Goal: Check status: Check status

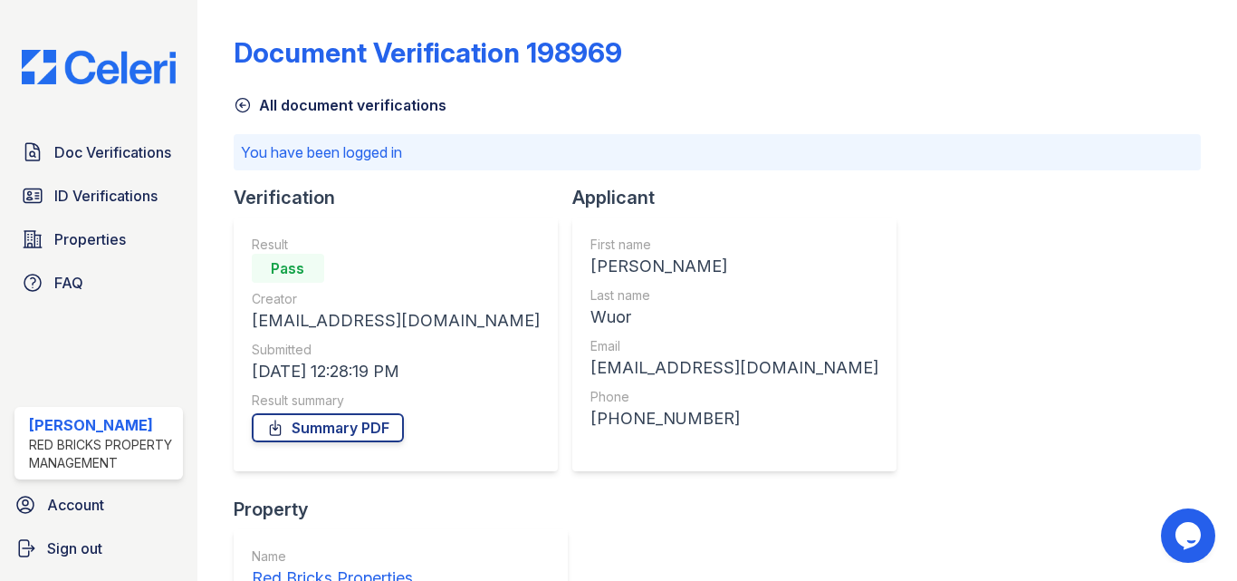
click at [240, 93] on div "All document verifications" at bounding box center [717, 99] width 967 height 33
click at [240, 101] on icon at bounding box center [243, 105] width 18 height 18
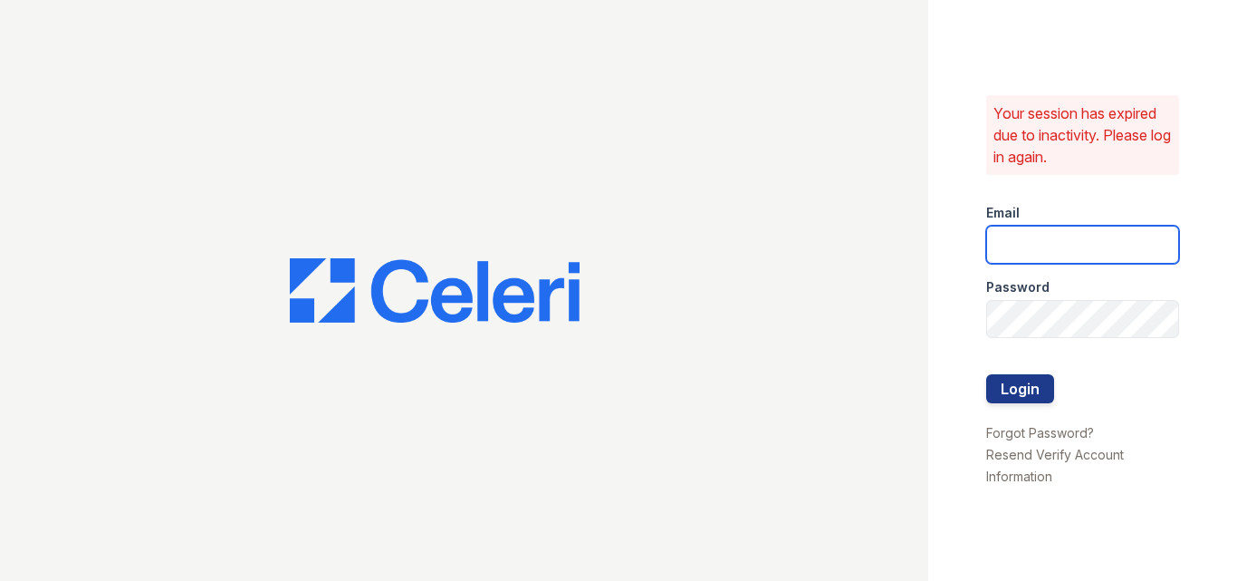
type input "raghukukunoor@gmail.com"
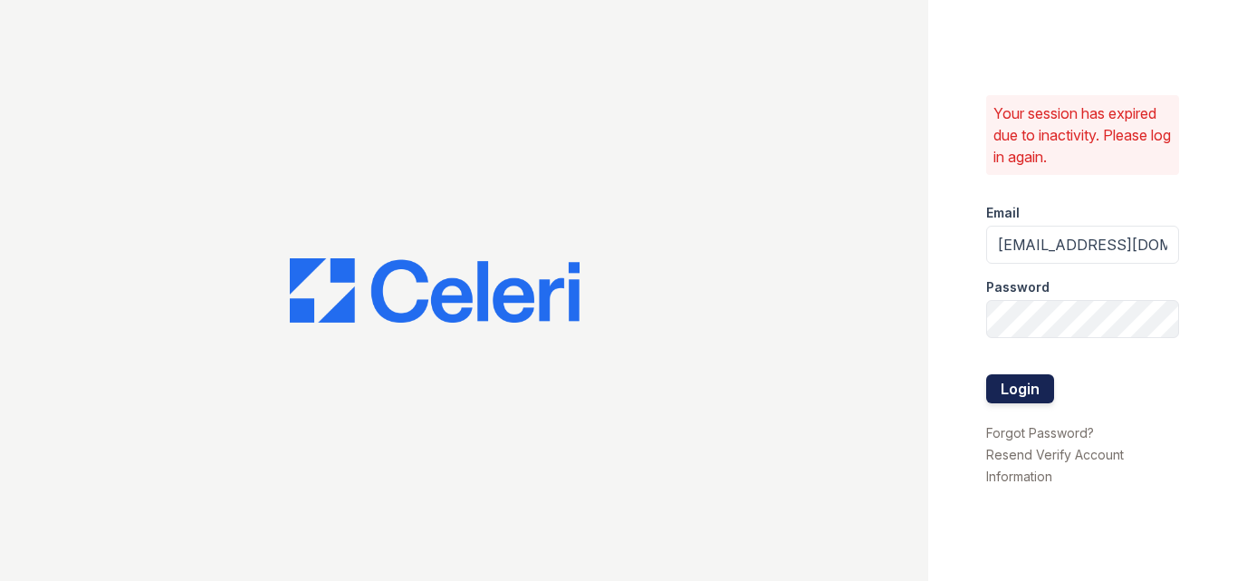
click at [1009, 389] on button "Login" at bounding box center [1020, 388] width 68 height 29
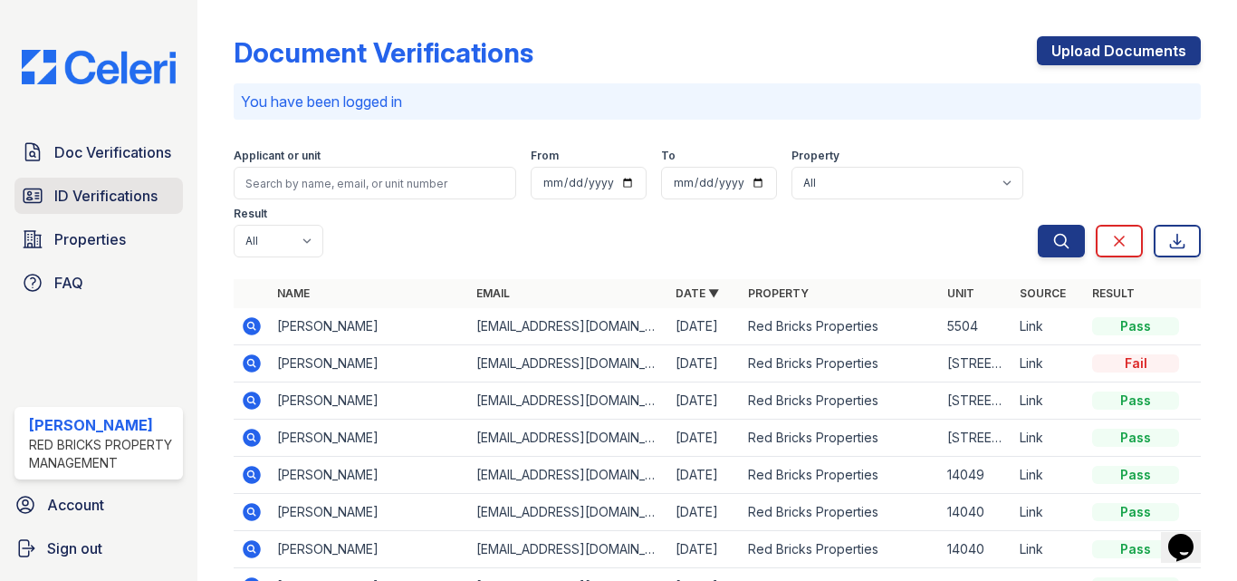
click at [84, 183] on link "ID Verifications" at bounding box center [98, 196] width 168 height 36
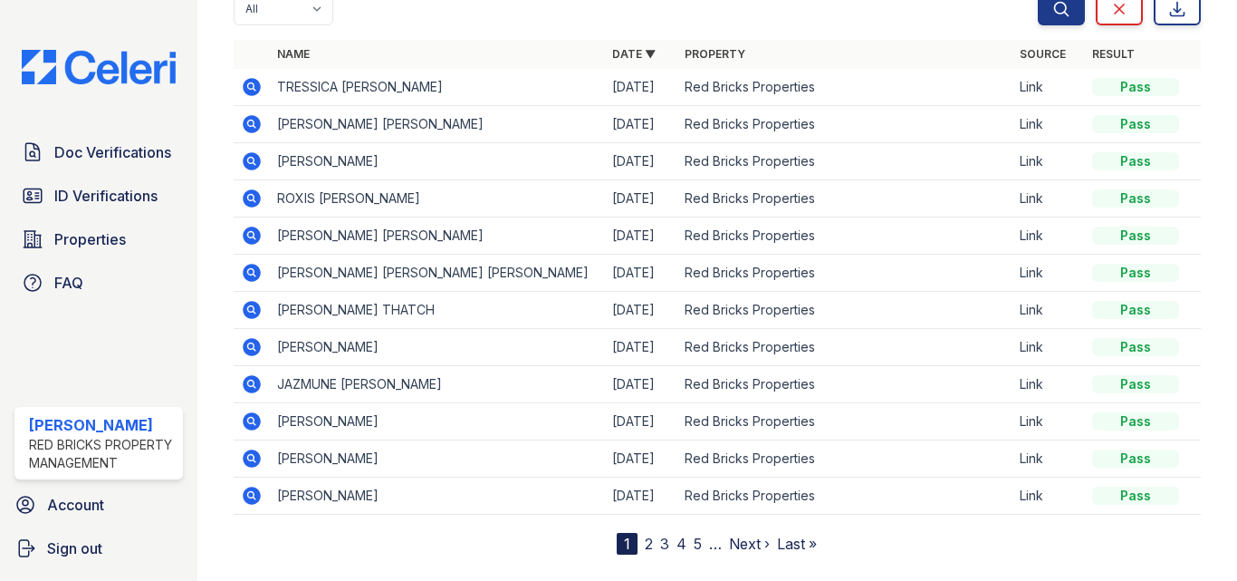
scroll to position [216, 0]
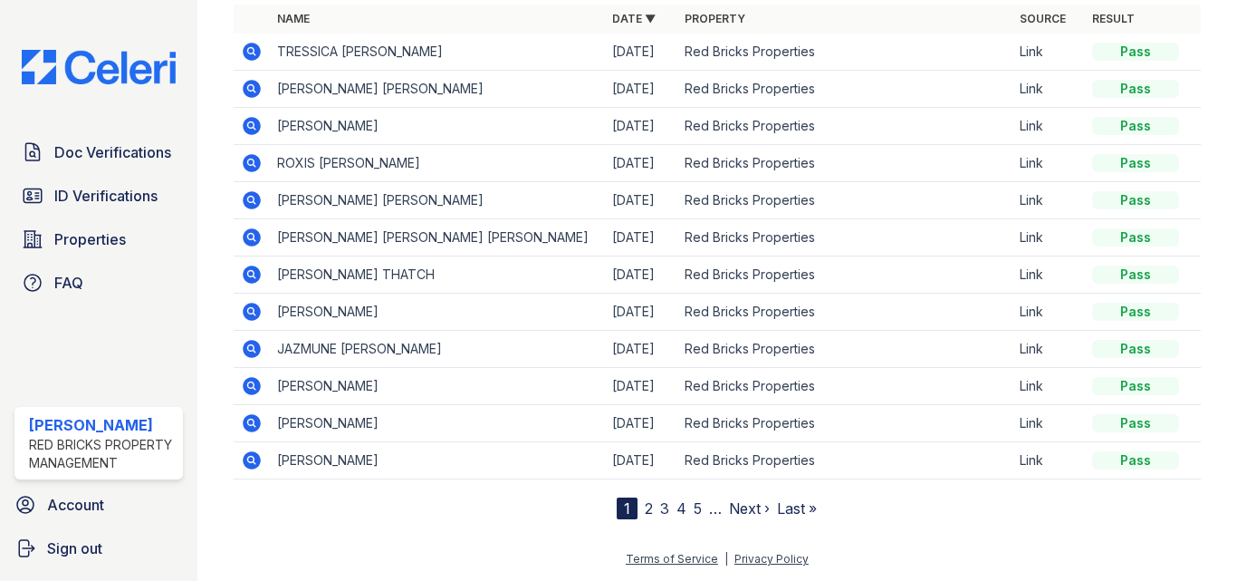
click at [737, 507] on link "Next ›" at bounding box center [749, 508] width 41 height 18
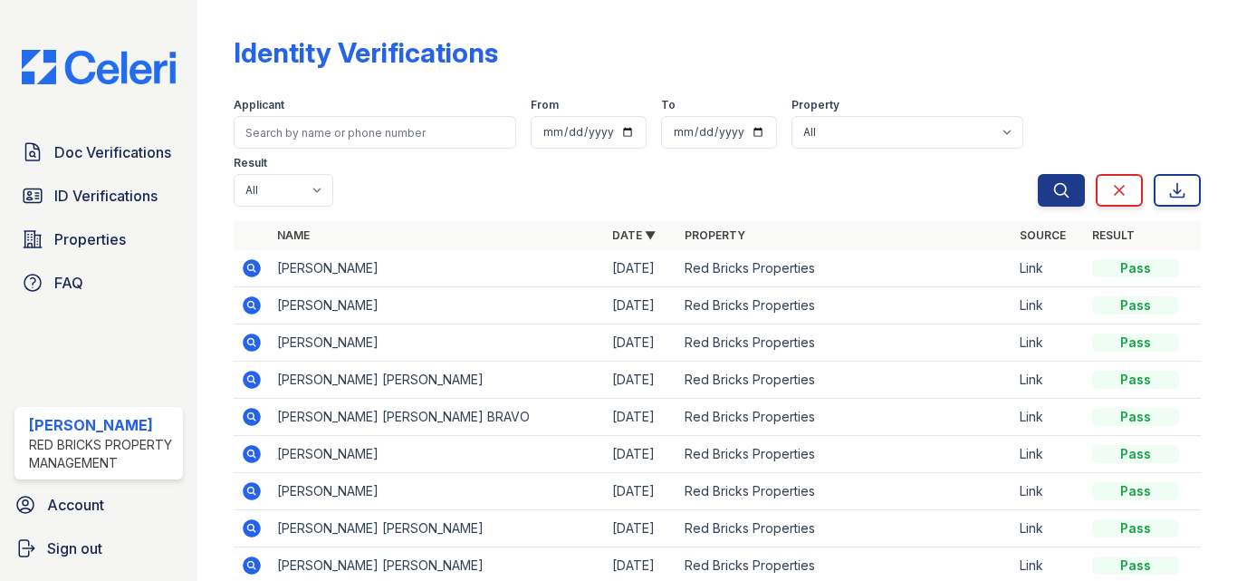
click at [252, 268] on icon at bounding box center [250, 266] width 5 height 5
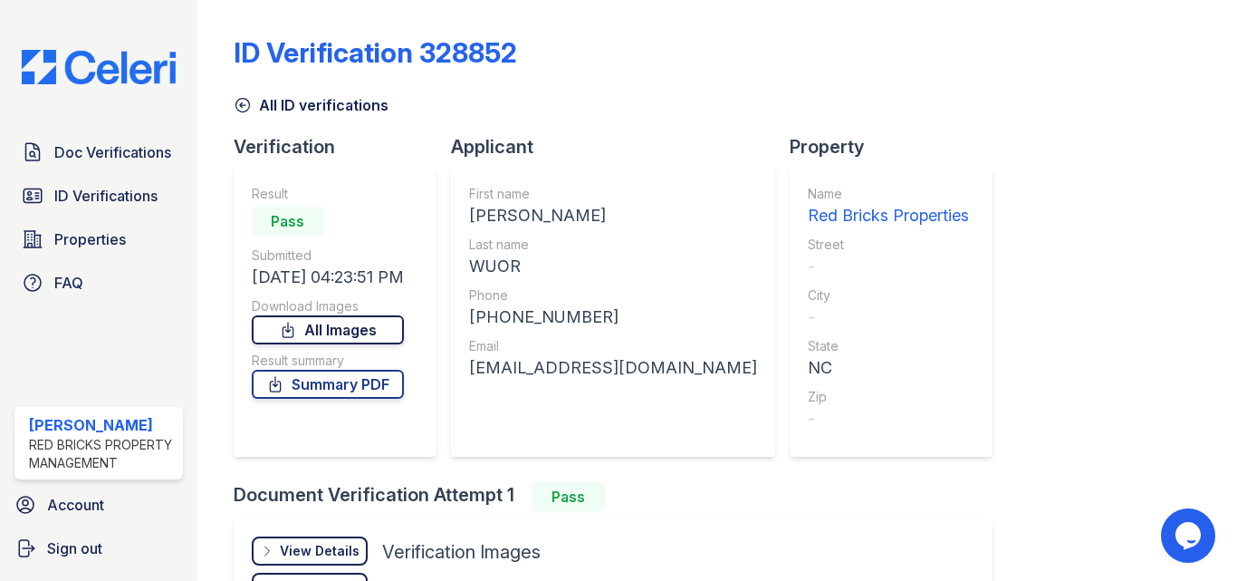
click at [333, 322] on link "All Images" at bounding box center [328, 329] width 152 height 29
